Goal: Task Accomplishment & Management: Manage account settings

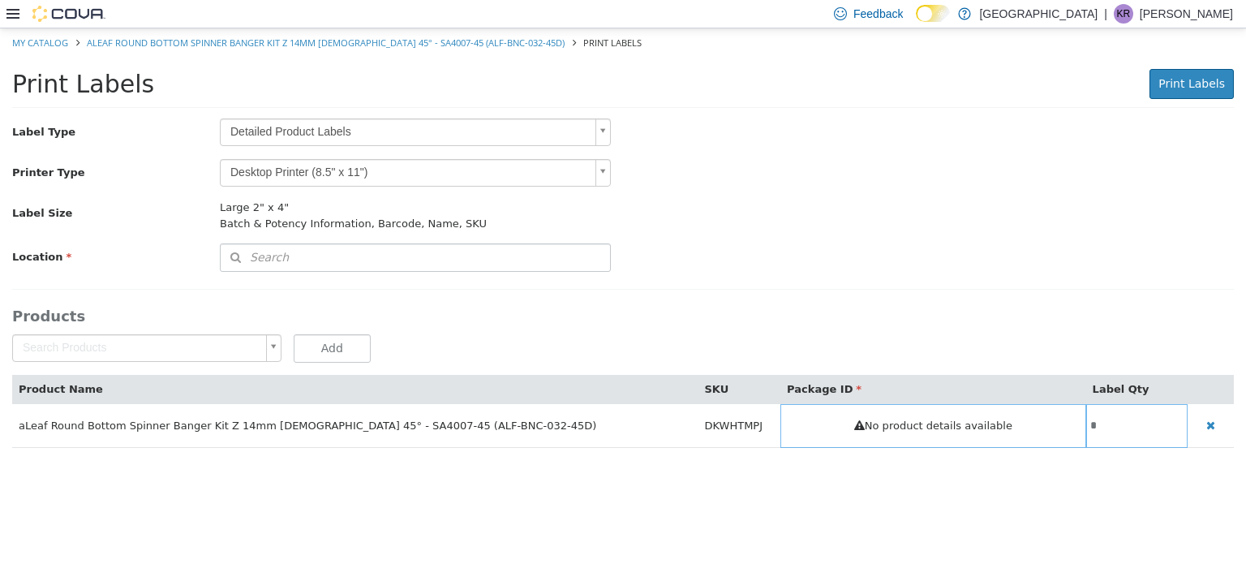
drag, startPoint x: 984, startPoint y: 30, endPoint x: 238, endPoint y: 66, distance: 746.9
click at [238, 66] on div "Print Labels Print Labels Preparing Labels" at bounding box center [623, 88] width 1246 height 62
click at [40, 39] on link "My Catalog" at bounding box center [40, 42] width 56 height 12
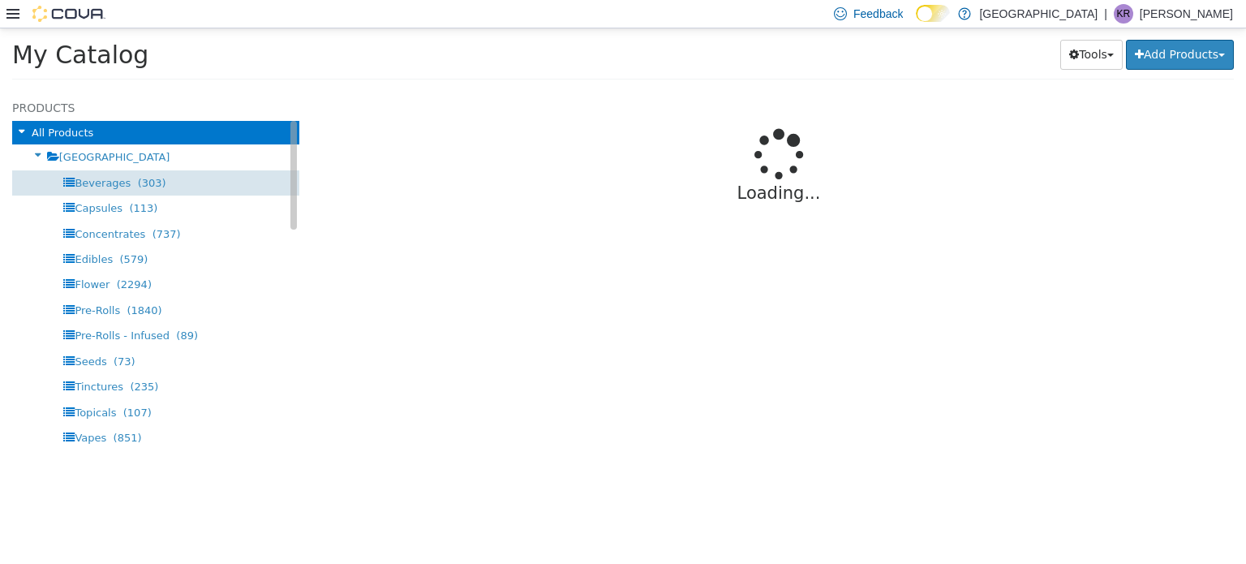
select select "**********"
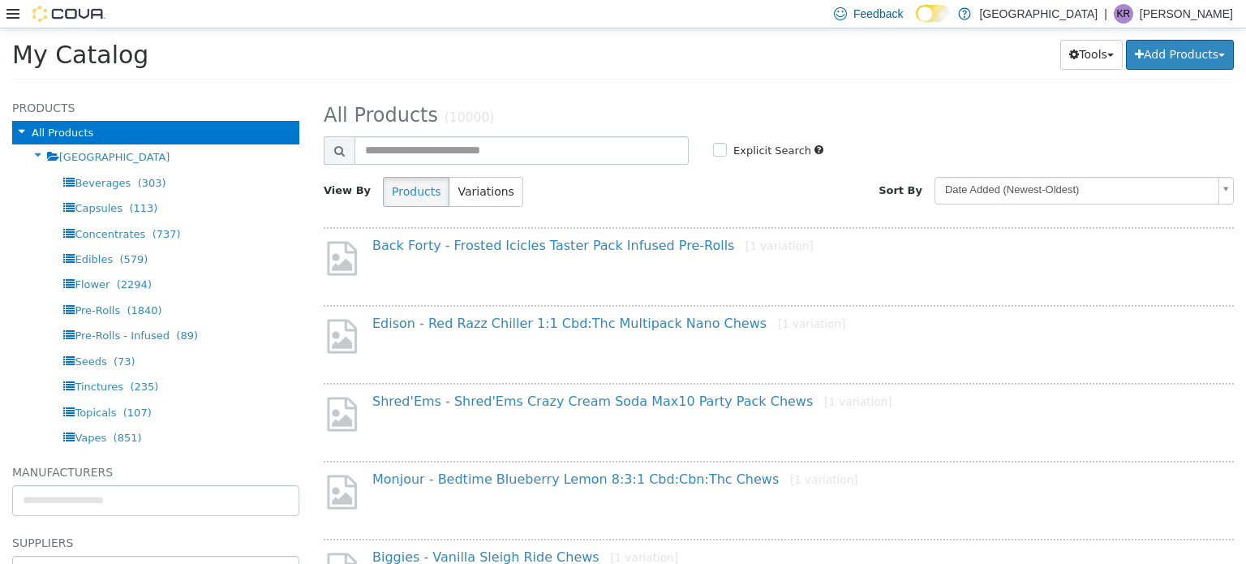
click at [78, 11] on img at bounding box center [68, 14] width 73 height 16
click at [10, 13] on icon at bounding box center [12, 14] width 13 height 10
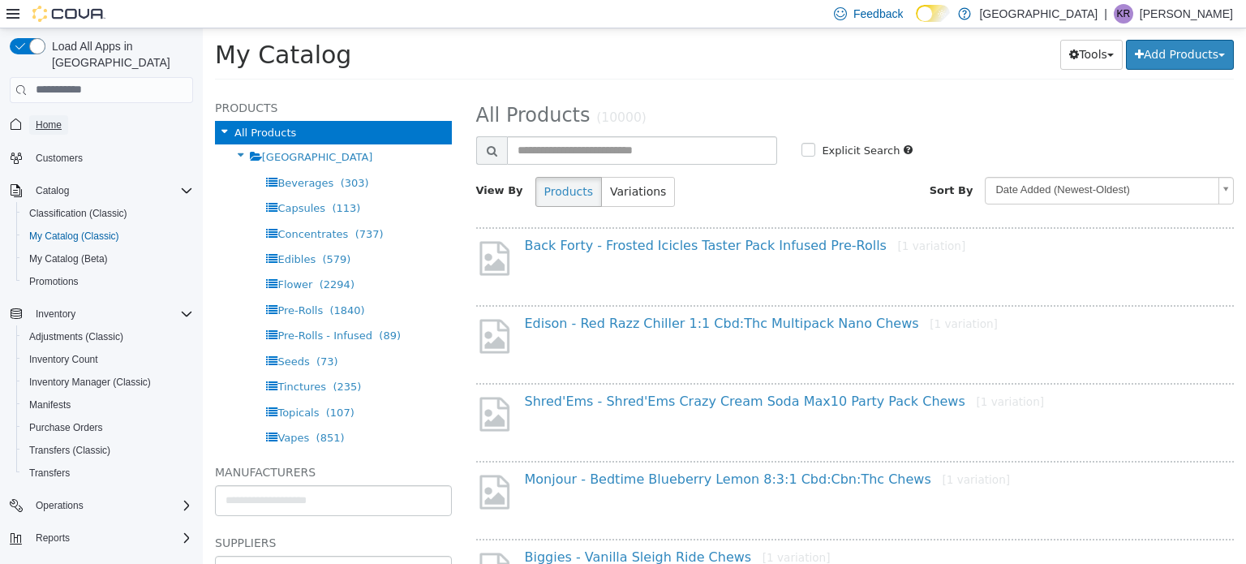
click at [41, 118] on span "Home" at bounding box center [49, 124] width 26 height 13
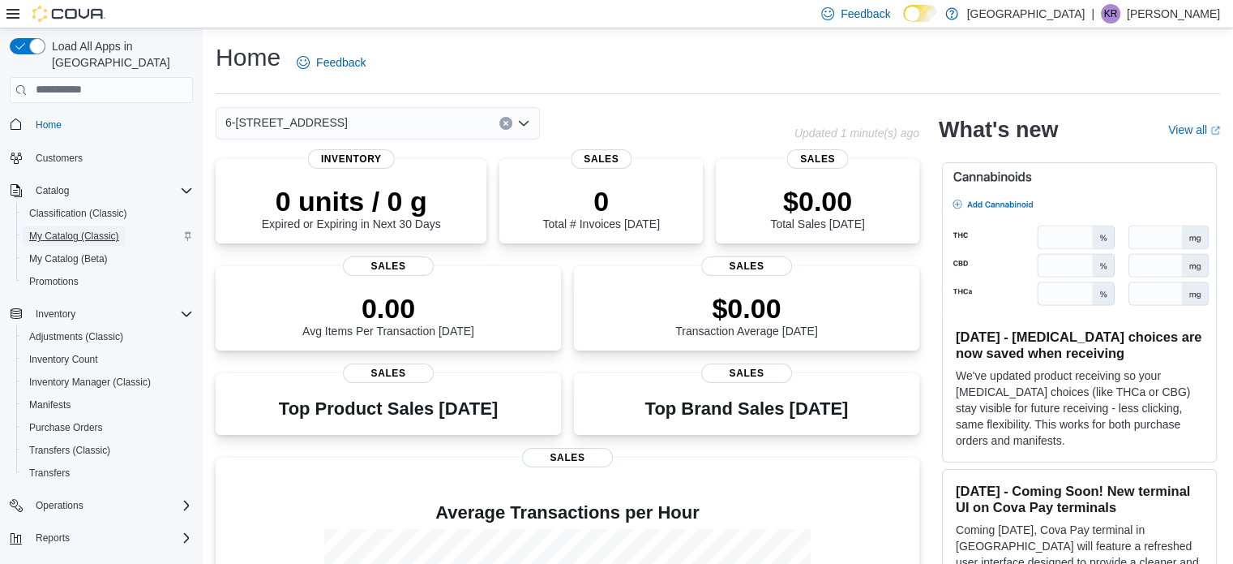
click at [58, 229] on span "My Catalog (Classic)" at bounding box center [74, 235] width 90 height 13
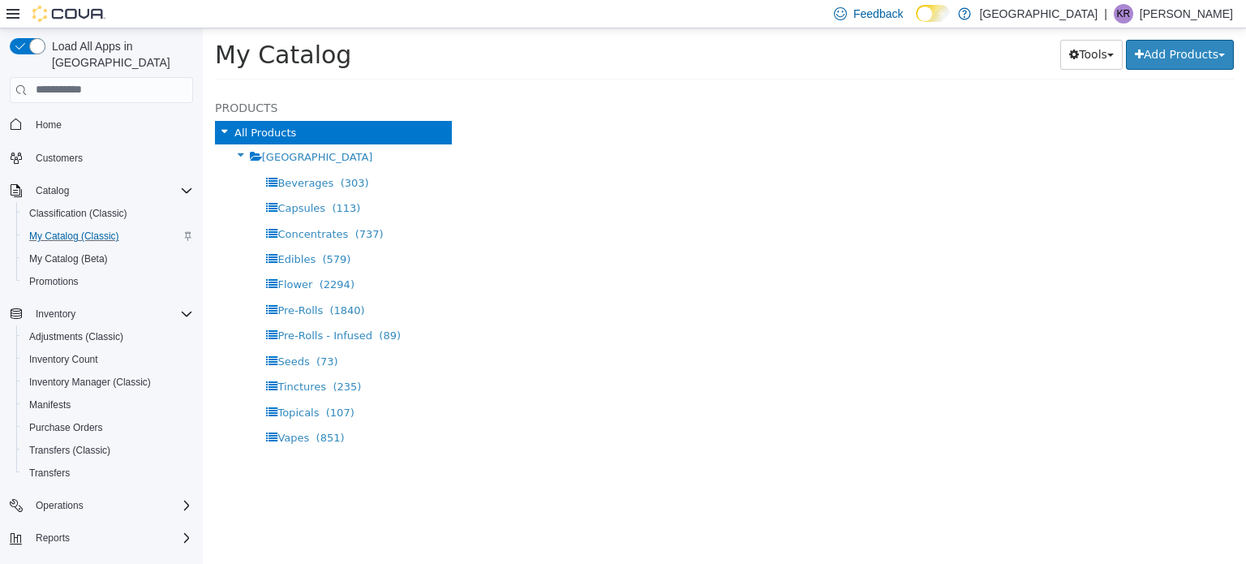
select select "**********"
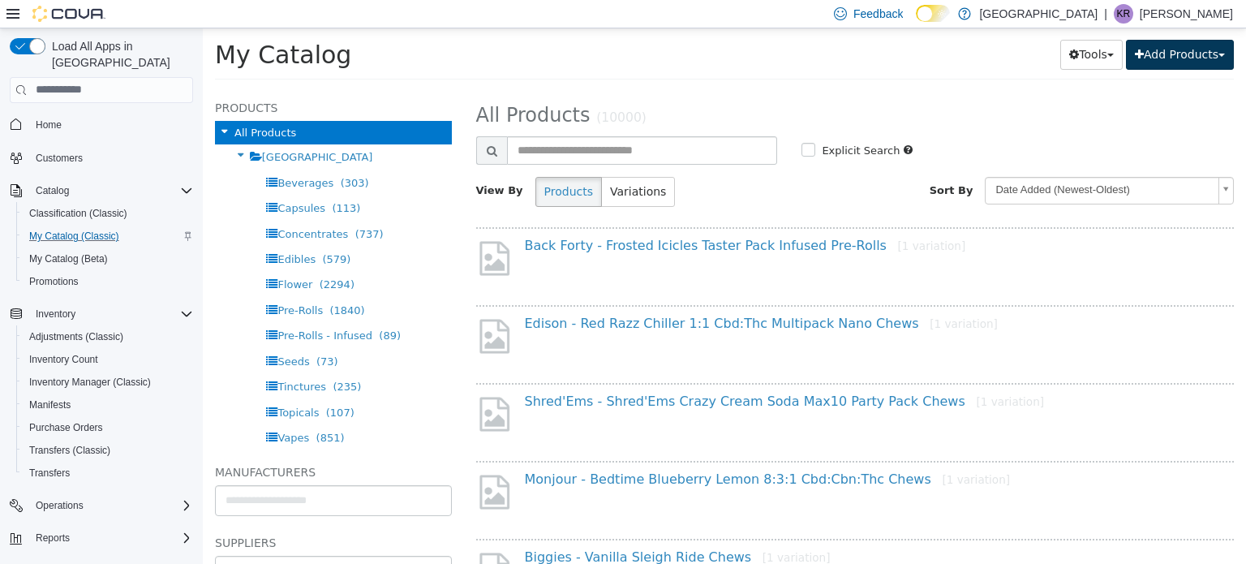
click at [1174, 51] on button "Add Products" at bounding box center [1180, 54] width 108 height 30
click at [815, 82] on div "My Catalog Tools Merge Products Map Private Products Bulk Product Editor Export…" at bounding box center [724, 59] width 1043 height 62
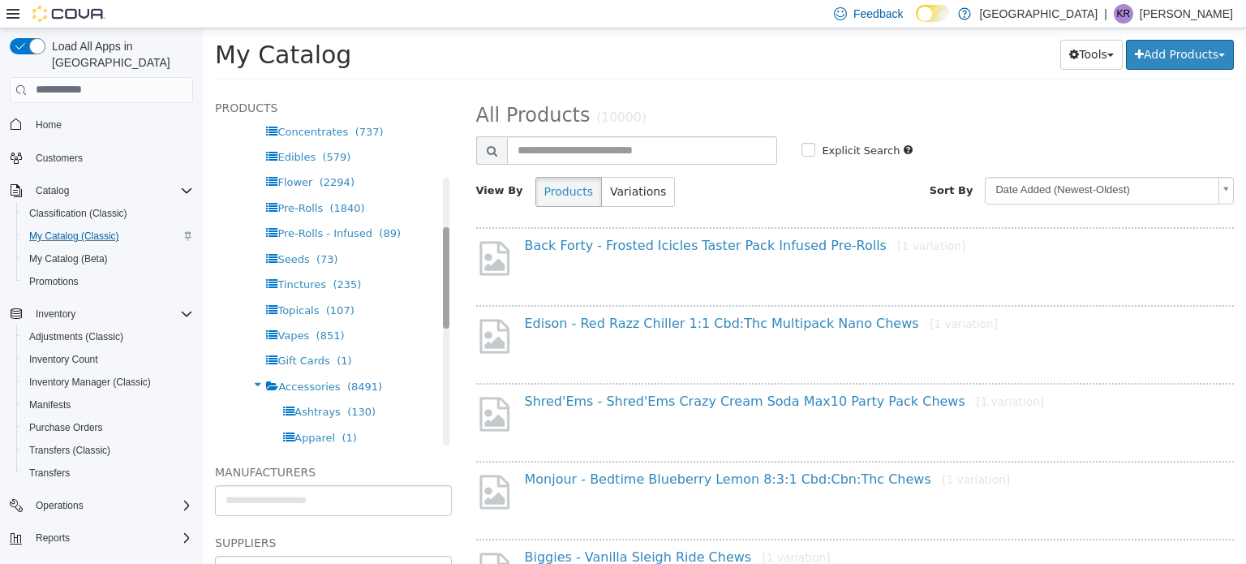
scroll to position [161, 0]
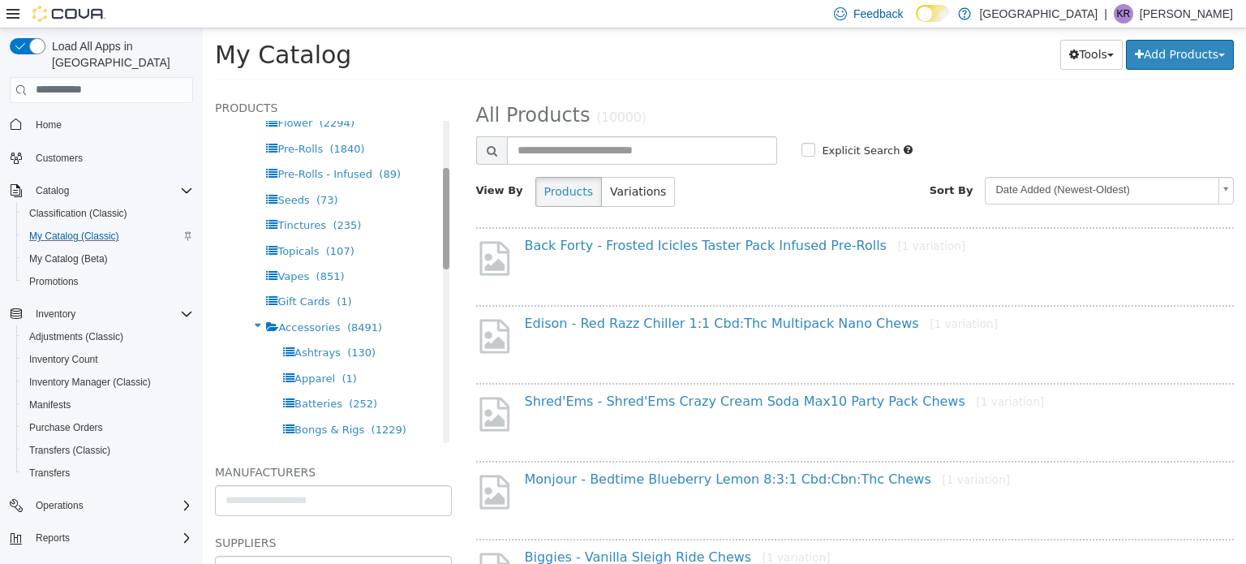
drag, startPoint x: 433, startPoint y: 210, endPoint x: 432, endPoint y: 261, distance: 51.1
click at [432, 261] on div "Products All Products Warmland Cannabis Centre Beverages (303) Capsules (113) C…" at bounding box center [333, 270] width 237 height 347
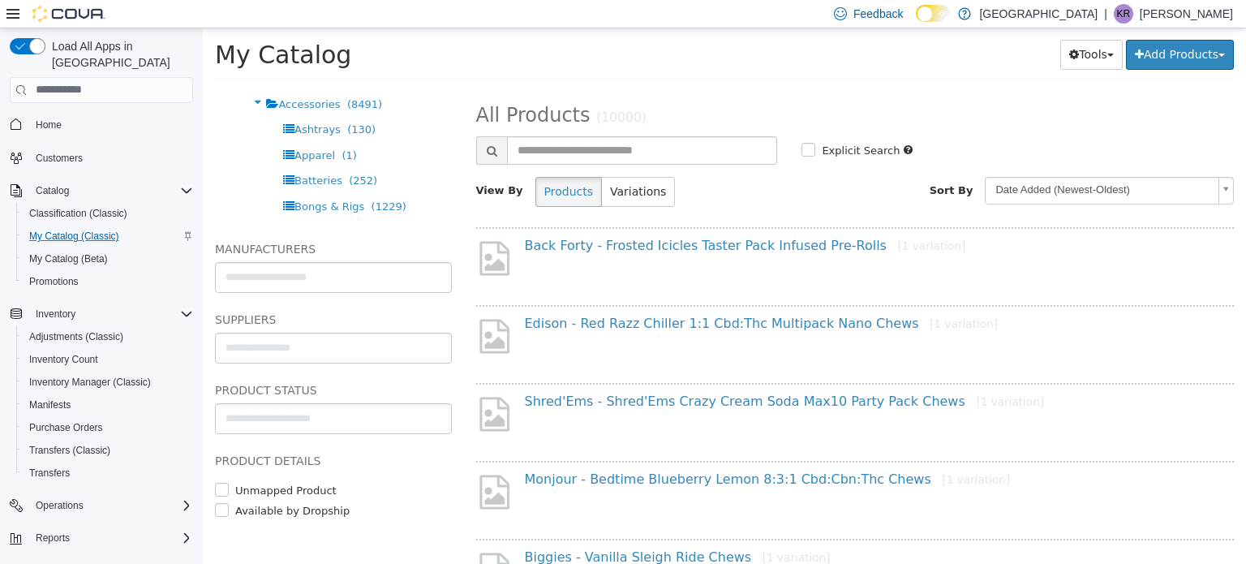
scroll to position [225, 0]
click at [53, 421] on span "Purchase Orders" at bounding box center [66, 427] width 74 height 13
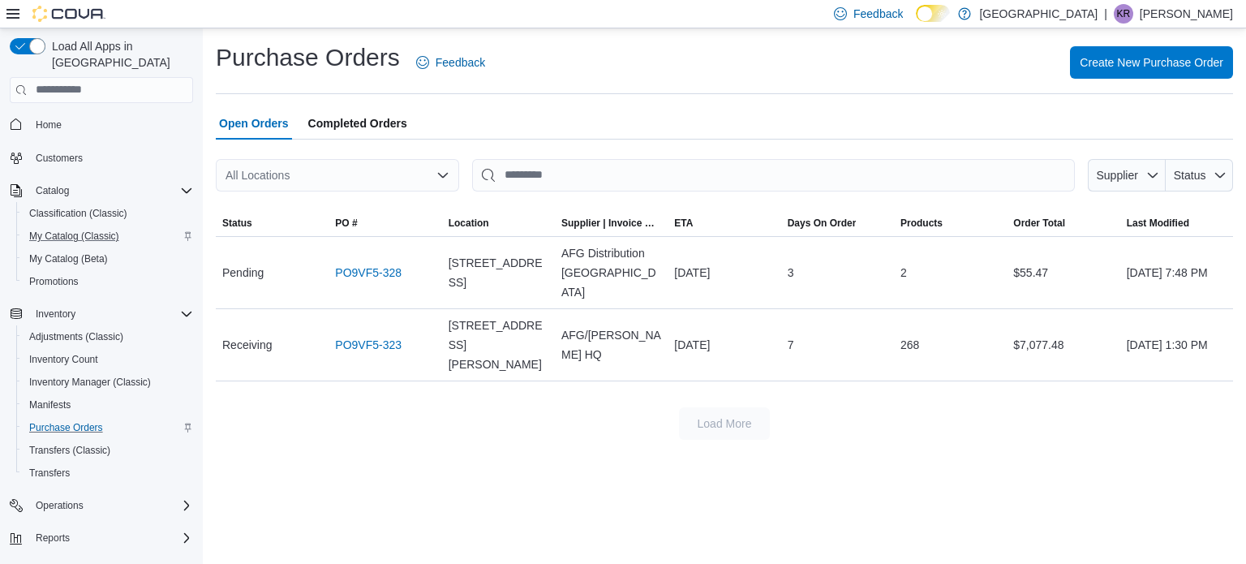
click at [269, 169] on div "All Locations" at bounding box center [337, 175] width 243 height 32
click at [668, 140] on div at bounding box center [724, 148] width 1017 height 19
click at [368, 335] on link "PO9VF5-323" at bounding box center [368, 344] width 66 height 19
